Goal: Task Accomplishment & Management: Manage account settings

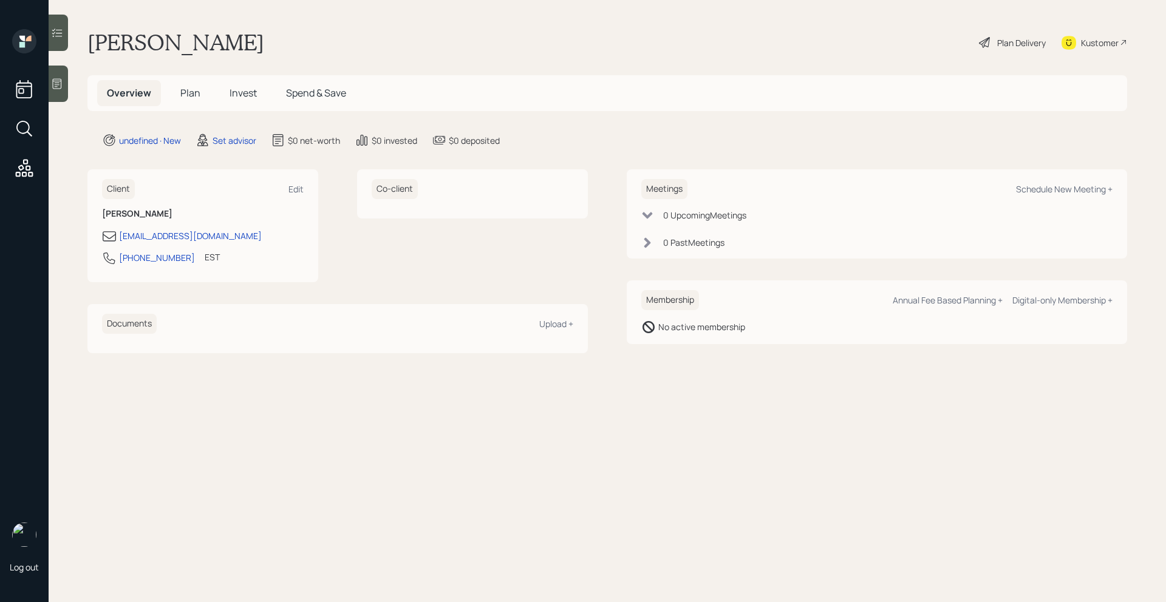
click at [59, 84] on icon at bounding box center [57, 84] width 9 height 10
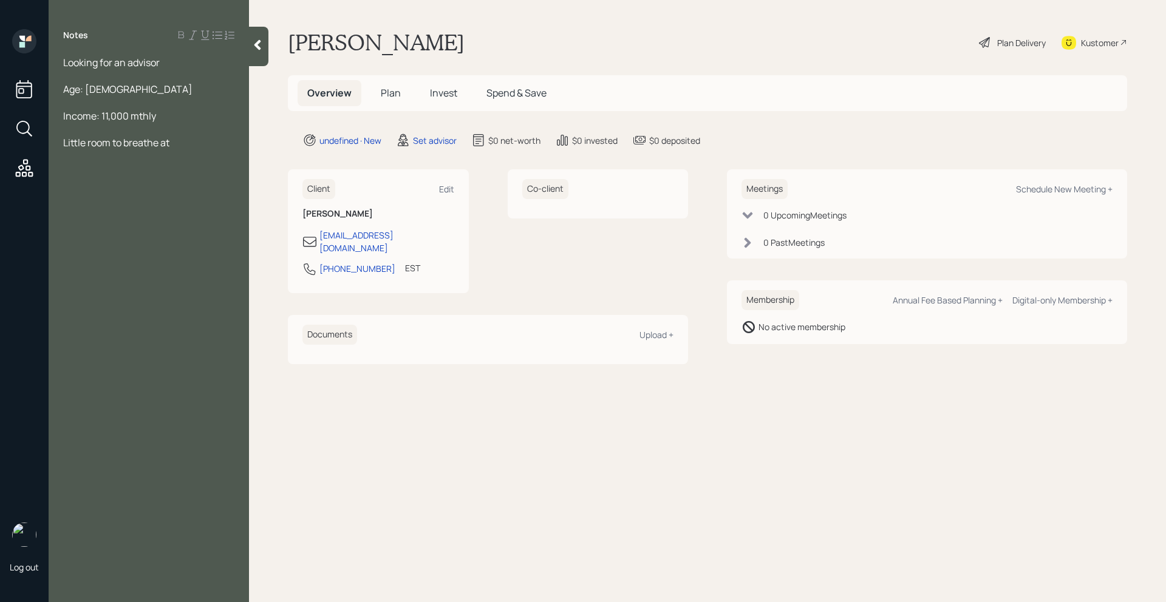
click at [167, 118] on div "Income: 11,000 mthly" at bounding box center [148, 115] width 171 height 13
click at [182, 145] on div "Little room to breathe at" at bounding box center [148, 142] width 171 height 13
click at [195, 104] on div at bounding box center [148, 102] width 171 height 13
click at [194, 106] on div at bounding box center [148, 102] width 171 height 13
click at [192, 109] on div "Income: 11,000 mthly /" at bounding box center [148, 115] width 171 height 13
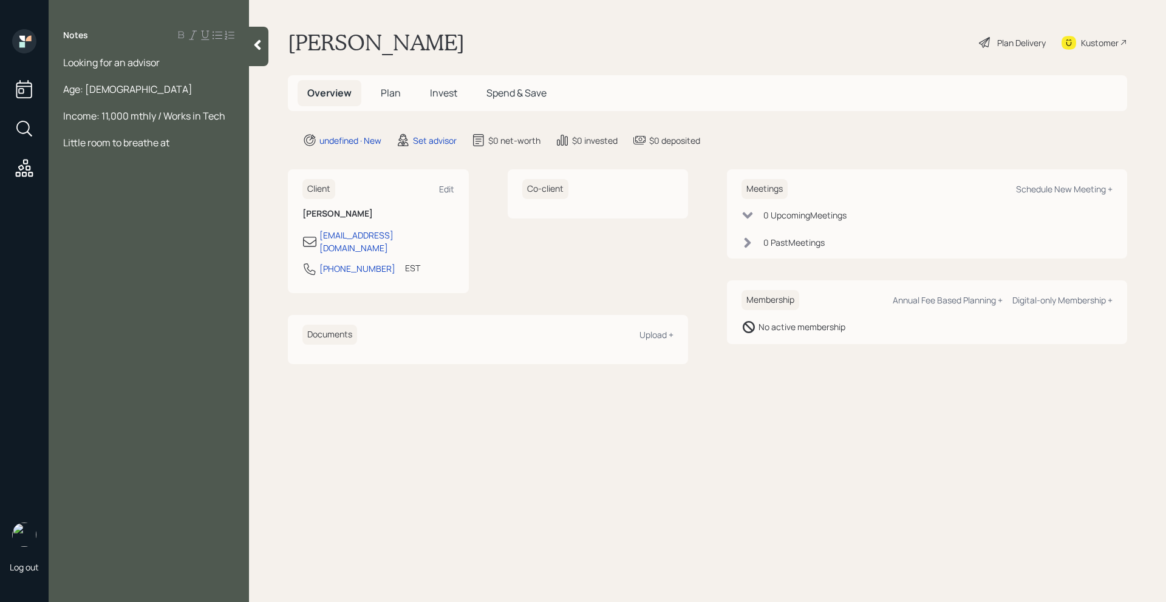
click at [163, 152] on div "Notes Looking for an advisor Age: [DEMOGRAPHIC_DATA] Income: 11,000 mthly / Wor…" at bounding box center [149, 308] width 200 height 559
click at [175, 152] on div "Notes Looking for an advisor Age: [DEMOGRAPHIC_DATA] Income: 11,000 mthly / Wor…" at bounding box center [149, 308] width 200 height 559
click at [175, 151] on div "Notes Looking for an advisor Age: [DEMOGRAPHIC_DATA] Income: 11,000 mthly / Wor…" at bounding box center [149, 308] width 200 height 559
click at [175, 148] on div "Little room to breathe at" at bounding box center [148, 142] width 171 height 13
click at [169, 66] on div "Looking for an advisor" at bounding box center [148, 62] width 171 height 13
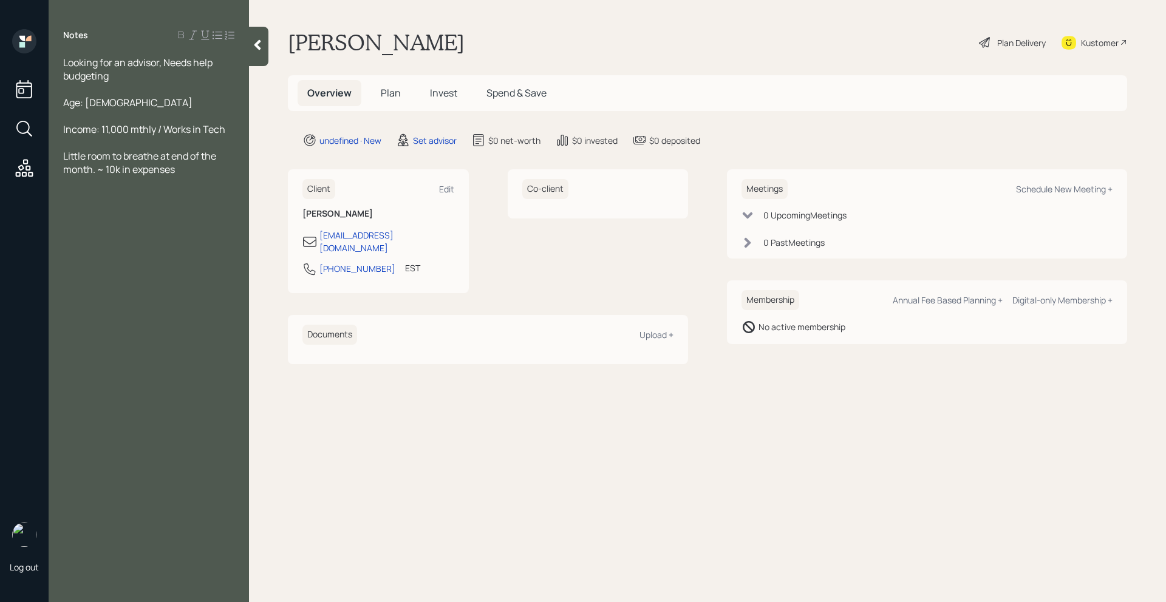
click at [213, 171] on div "Little room to breathe at end of the month. ~ 10k in expenses" at bounding box center [148, 162] width 171 height 27
click at [160, 89] on div at bounding box center [148, 89] width 171 height 13
click at [151, 77] on div "Looking for an advisor, Needs help budgeting" at bounding box center [148, 69] width 171 height 27
click at [63, 68] on div "Looking for an advisor, Needs help budgeting Age: [DEMOGRAPHIC_DATA] Income: 11…" at bounding box center [149, 223] width 200 height 334
click at [63, 67] on div "Looking for an advisor, Needs help budgeting Age: [DEMOGRAPHIC_DATA] Income: 11…" at bounding box center [149, 223] width 200 height 334
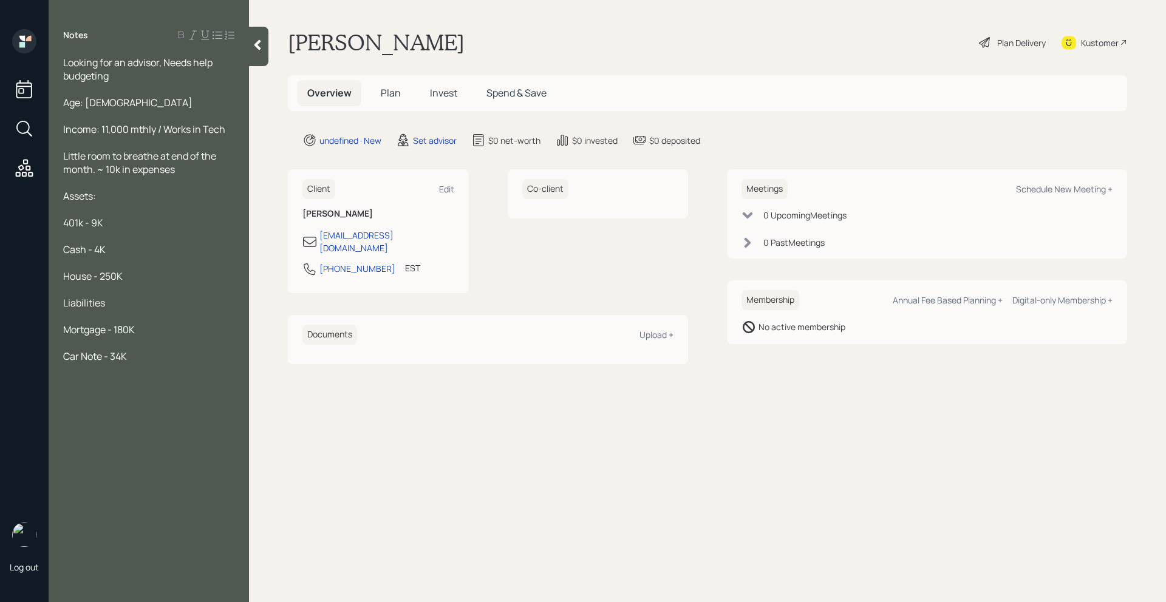
click at [63, 67] on div "Looking for an advisor, Needs help budgeting Age: [DEMOGRAPHIC_DATA] Income: 11…" at bounding box center [149, 223] width 200 height 334
click at [66, 67] on span "Looking for an advisor, Needs help budgeting" at bounding box center [138, 69] width 151 height 27
click at [66, 60] on span "Looking for an advisor, Needs help budgeting" at bounding box center [138, 69] width 151 height 27
click at [111, 103] on div "Age: [DEMOGRAPHIC_DATA]" at bounding box center [148, 102] width 171 height 13
click at [264, 40] on div at bounding box center [258, 46] width 19 height 39
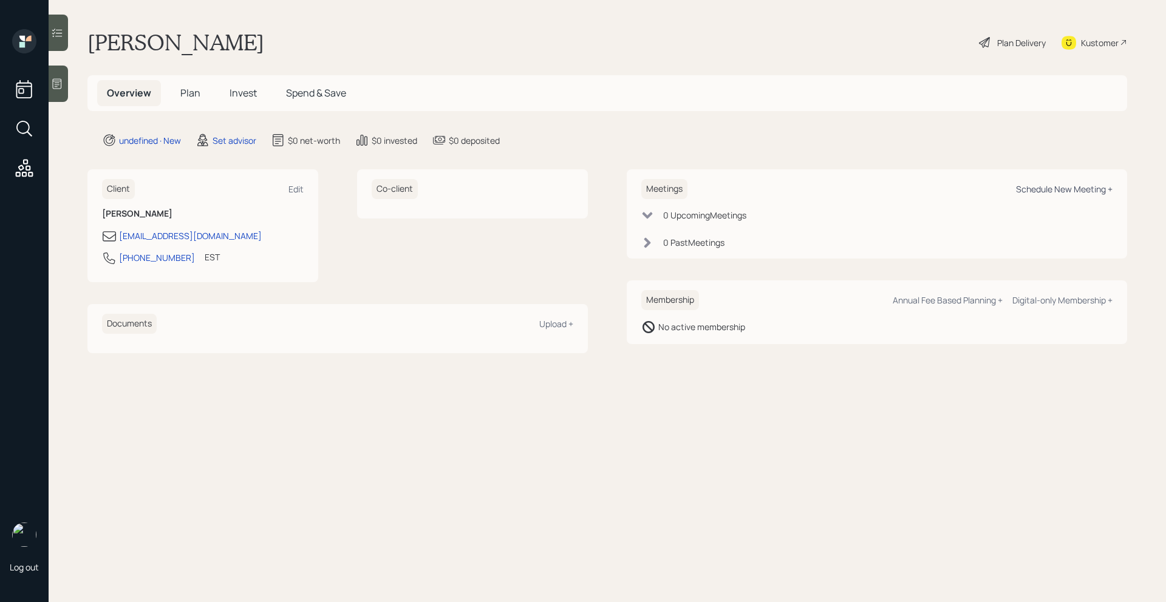
click at [1080, 193] on div "Schedule New Meeting +" at bounding box center [1064, 189] width 97 height 12
select select "round-[PERSON_NAME]"
